Goal: Transaction & Acquisition: Purchase product/service

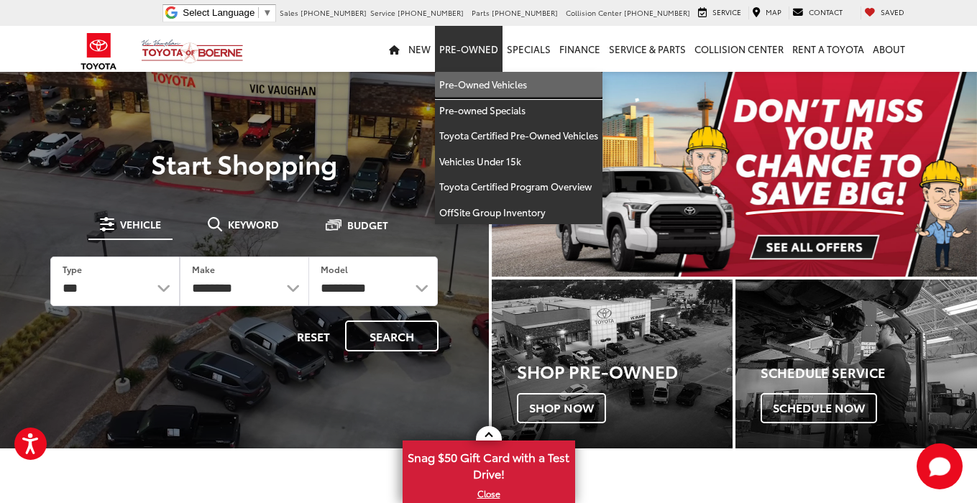
click at [474, 86] on link "Pre-Owned Vehicles" at bounding box center [519, 85] width 168 height 26
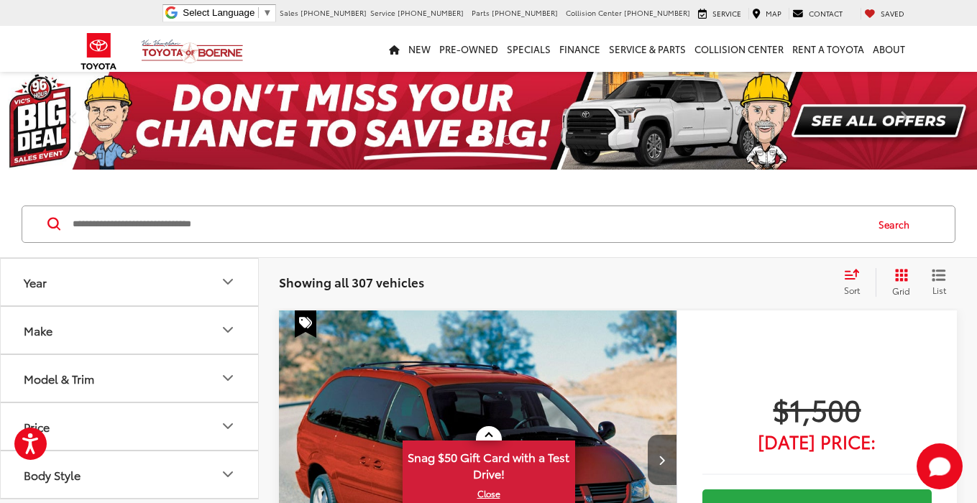
click at [226, 381] on icon "Model & Trim" at bounding box center [227, 378] width 17 height 17
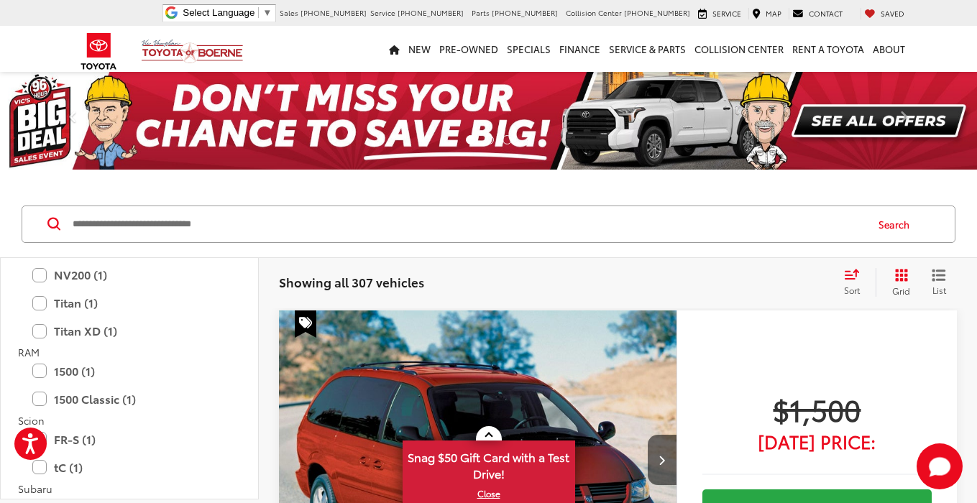
scroll to position [2155, 0]
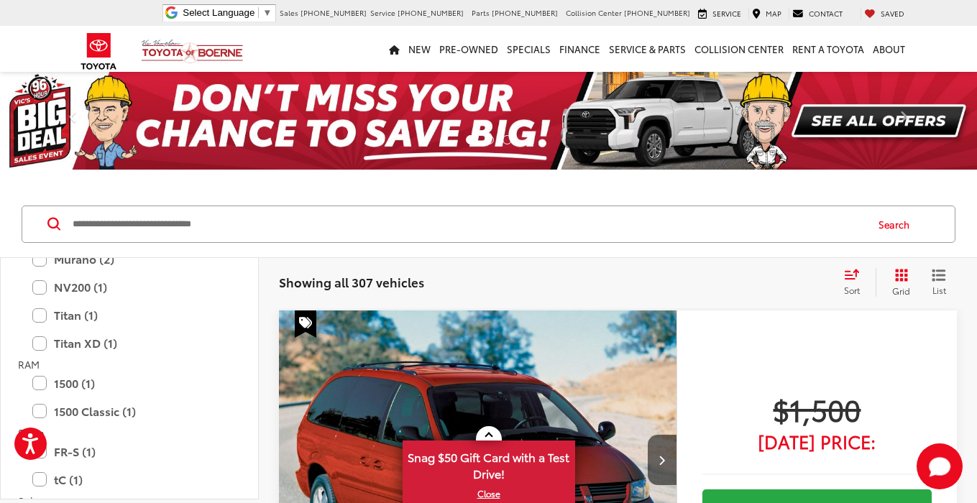
click at [855, 275] on icon "Select sort value" at bounding box center [851, 274] width 13 height 9
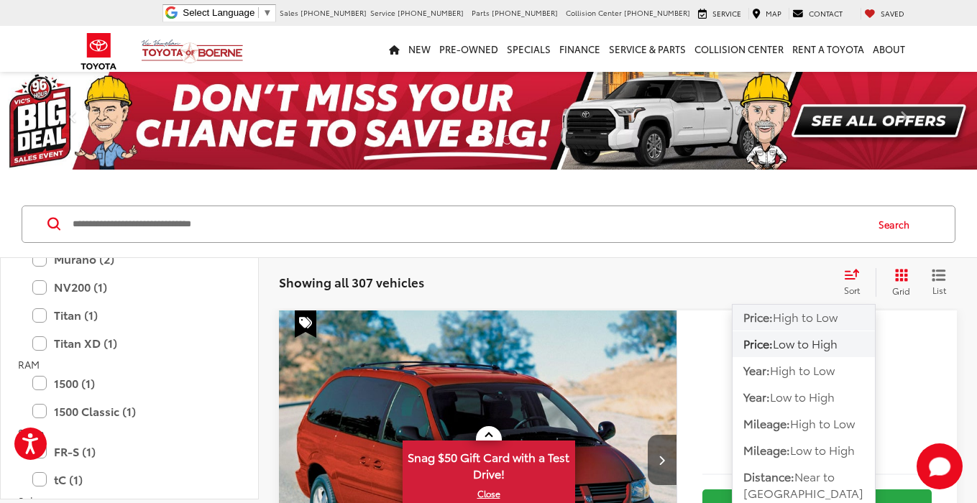
click at [815, 326] on button "Price: High to Low" at bounding box center [804, 318] width 142 height 26
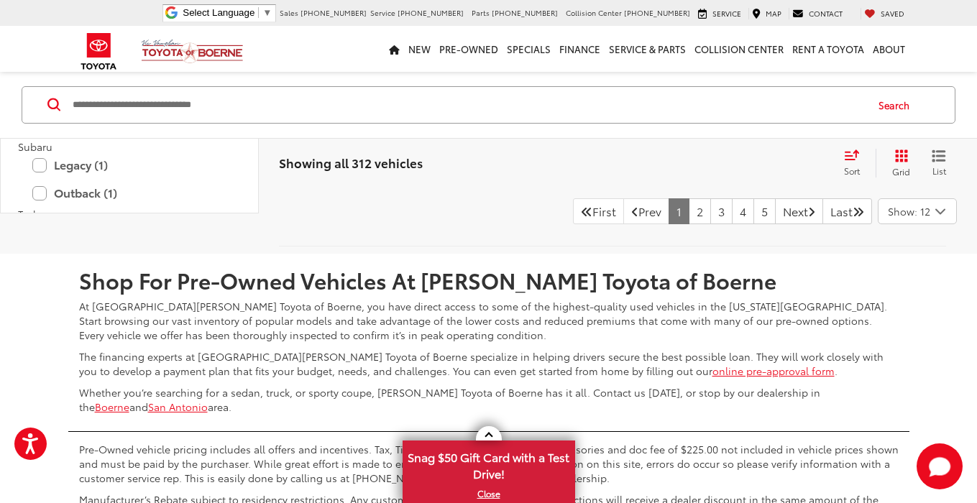
scroll to position [6944, 0]
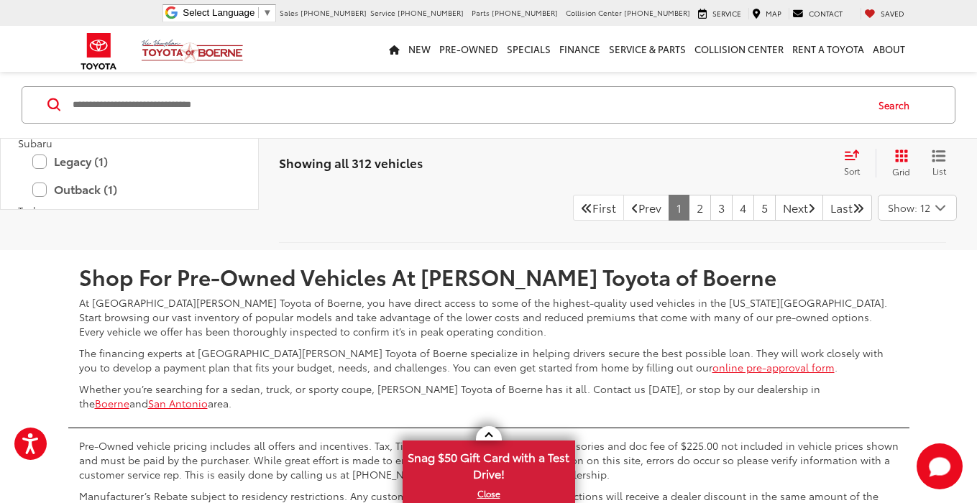
drag, startPoint x: 332, startPoint y: 9, endPoint x: 64, endPoint y: 9, distance: 268.1
click at [254, 9] on span "Select Language" at bounding box center [219, 12] width 72 height 11
